Goal: Information Seeking & Learning: Learn about a topic

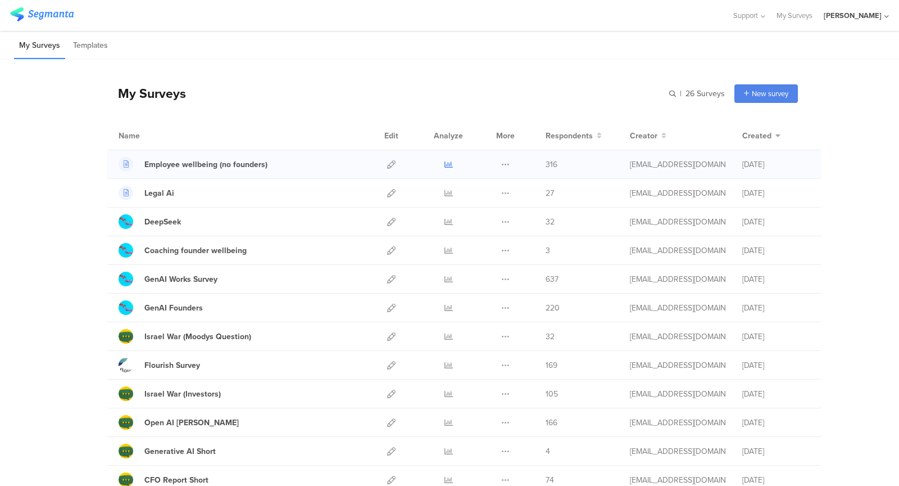
click at [448, 165] on icon at bounding box center [449, 164] width 8 height 8
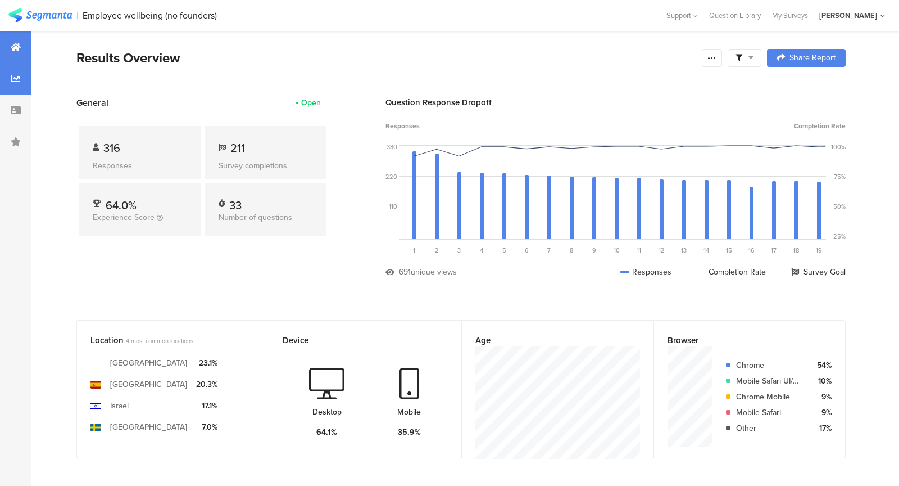
click at [0, 71] on div at bounding box center [15, 78] width 31 height 31
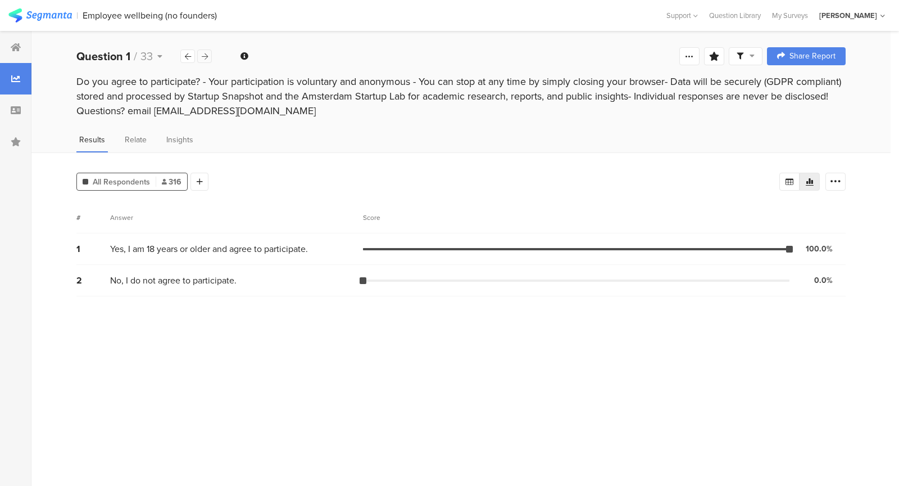
click at [206, 60] on div at bounding box center [204, 55] width 15 height 13
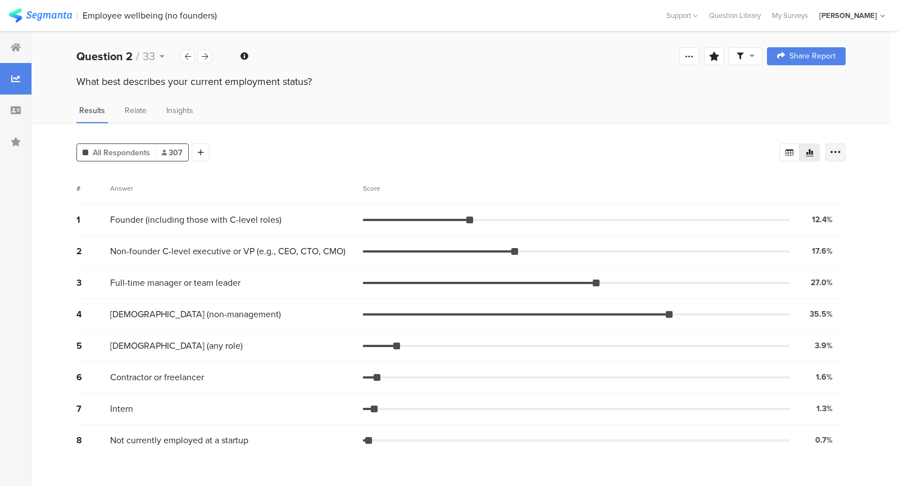
click at [834, 153] on icon at bounding box center [835, 152] width 11 height 11
click at [826, 235] on span at bounding box center [828, 232] width 17 height 9
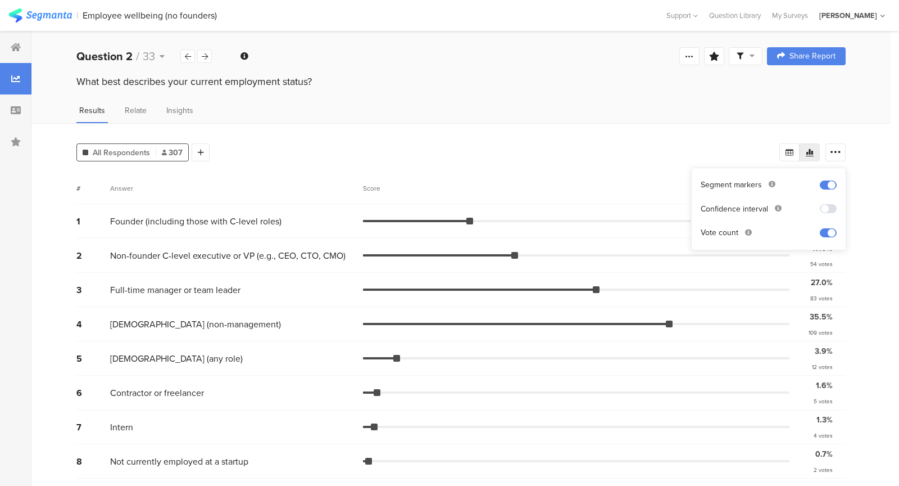
click at [662, 171] on div "All Respondents 307 Add Segment # Answer Score 1 Founder (including those with …" at bounding box center [460, 305] width 859 height 364
click at [183, 57] on div at bounding box center [187, 55] width 15 height 13
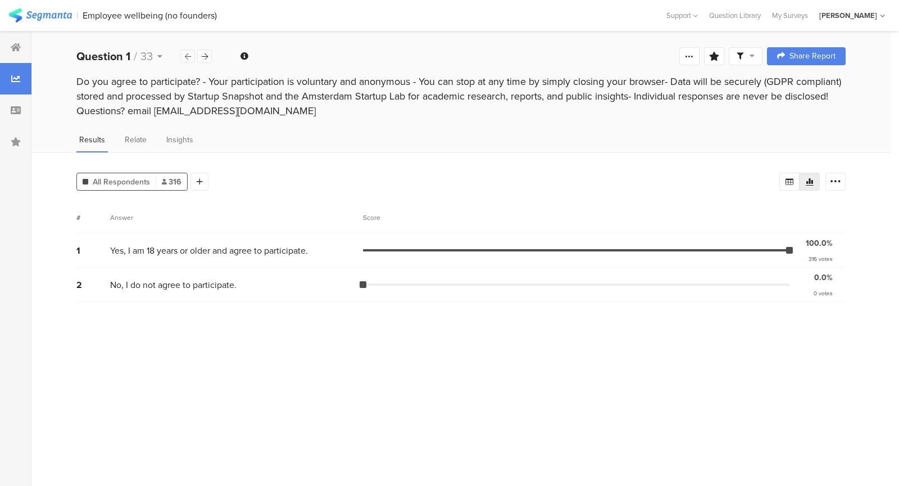
click at [183, 57] on div at bounding box center [187, 55] width 15 height 13
